Goal: Use online tool/utility: Utilize a website feature to perform a specific function

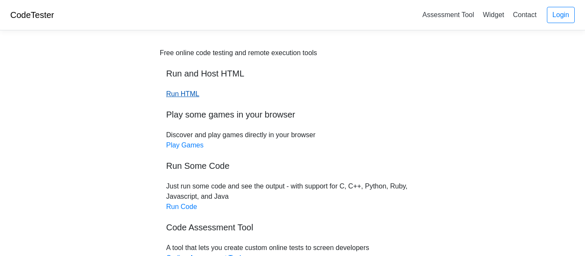
click at [172, 93] on link "Run HTML" at bounding box center [182, 93] width 33 height 7
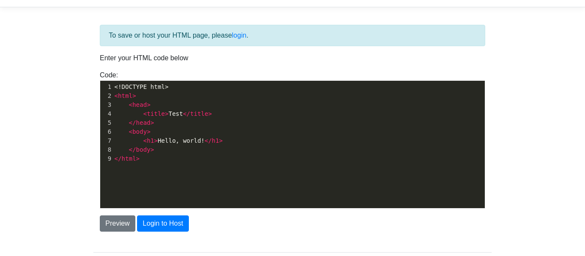
scroll to position [3, 0]
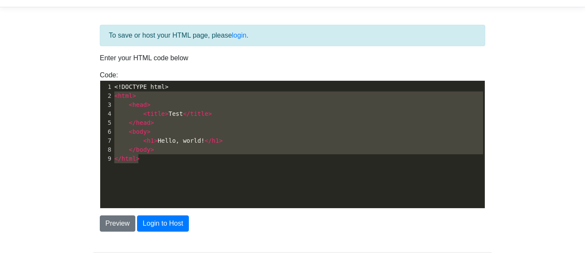
type textarea "<!DOCTYPE html> <html> <head> <title>Test</title> </head> <body> <h1>Hello, wor…"
drag, startPoint x: 174, startPoint y: 162, endPoint x: 110, endPoint y: 89, distance: 96.7
click at [113, 89] on div "1 <!DOCTYPE html> 2 < html > 3 < head > 4 < title > Test </ title > 5 </ head >…" at bounding box center [299, 123] width 372 height 81
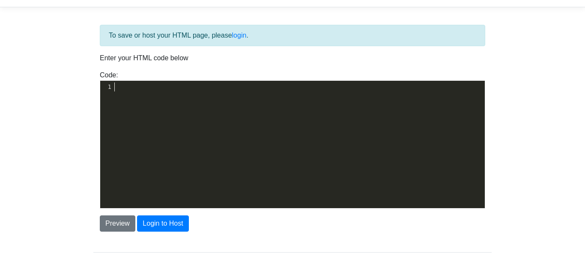
scroll to position [74, 0]
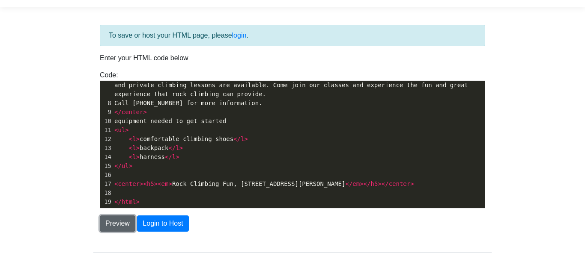
click at [130, 224] on button "Preview" at bounding box center [118, 224] width 36 height 16
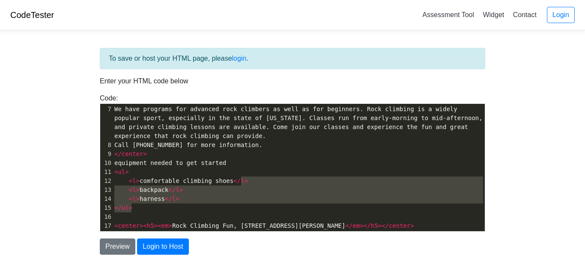
scroll to position [32, 0]
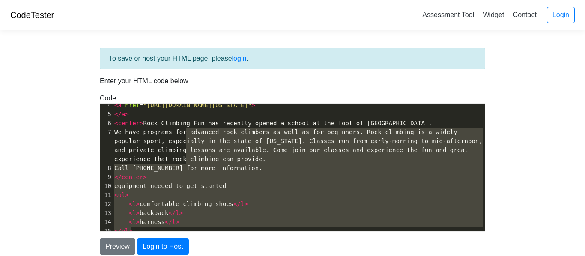
type textarea "</a> <center>Rock Climbing Fun has recently opened a school at the foot of Moun…"
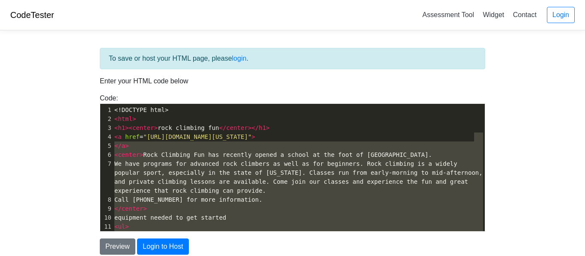
drag, startPoint x: 481, startPoint y: 188, endPoint x: 478, endPoint y: 137, distance: 51.5
click at [478, 137] on div "</a> <center>Rock Climbing Fun has recently opened a school at the foot of Moun…" at bounding box center [292, 168] width 385 height 128
click at [524, 133] on body "CodeTester Assessment Tool Widget Contact Login To save or host your HTML page,…" at bounding box center [292, 244] width 585 height 489
click at [532, 97] on body "CodeTester Assessment Tool Widget Contact Login To save or host your HTML page,…" at bounding box center [292, 244] width 585 height 489
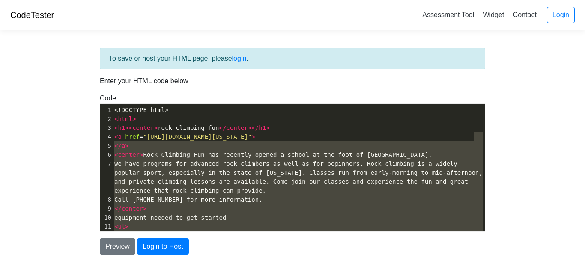
click at [26, 128] on body "CodeTester Assessment Tool Widget Contact Login To save or host your HTML page,…" at bounding box center [292, 244] width 585 height 489
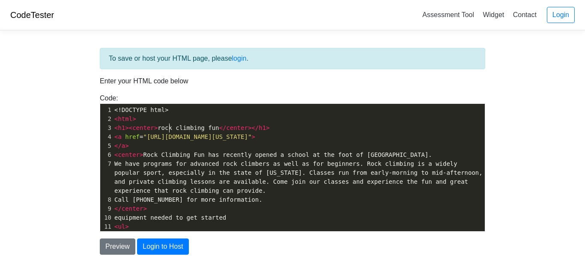
click at [170, 133] on pre "< a href = "https://upload.wikimedia.org/wikipedia/commons/1/19/Crack_climbing_…" at bounding box center [299, 137] width 372 height 9
click at [98, 156] on div "Code: <!DOCTYPE html> <html> <head> <title>Test</title> </head> <body> <h1>Hell…" at bounding box center [292, 162] width 398 height 139
